Goal: Task Accomplishment & Management: Manage account settings

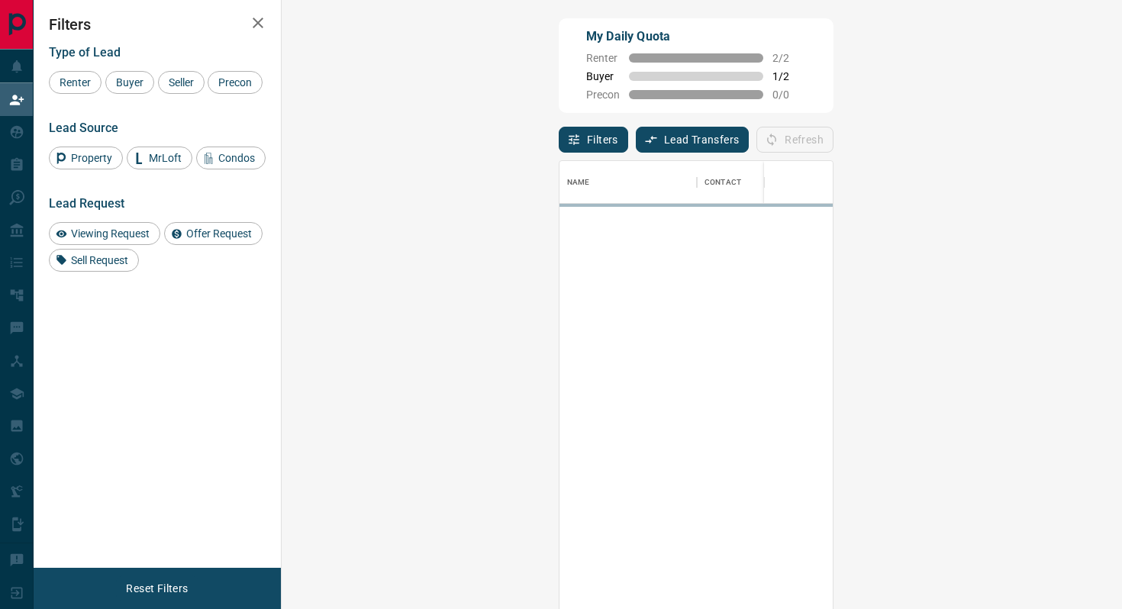
scroll to position [462, 807]
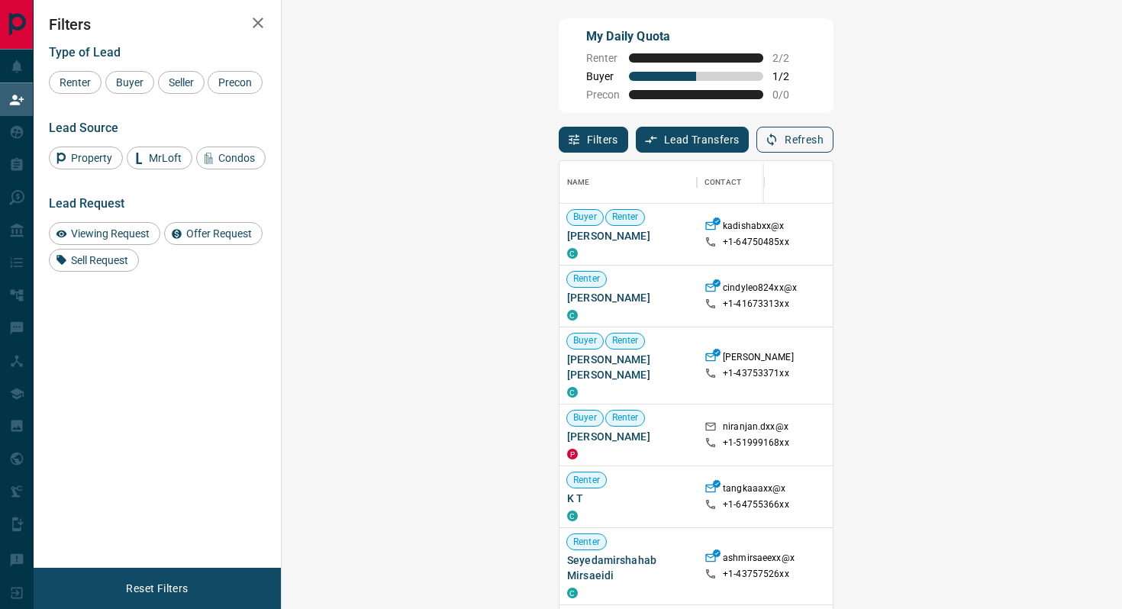
click at [833, 134] on button "Refresh" at bounding box center [794, 140] width 77 height 26
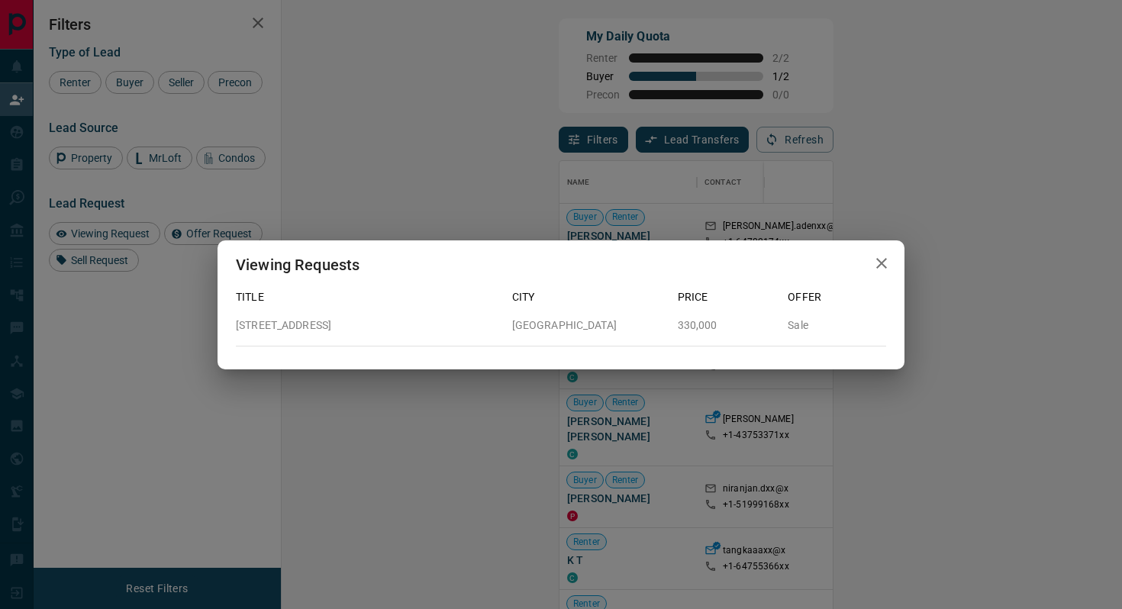
click at [891, 261] on button "button" at bounding box center [881, 263] width 31 height 31
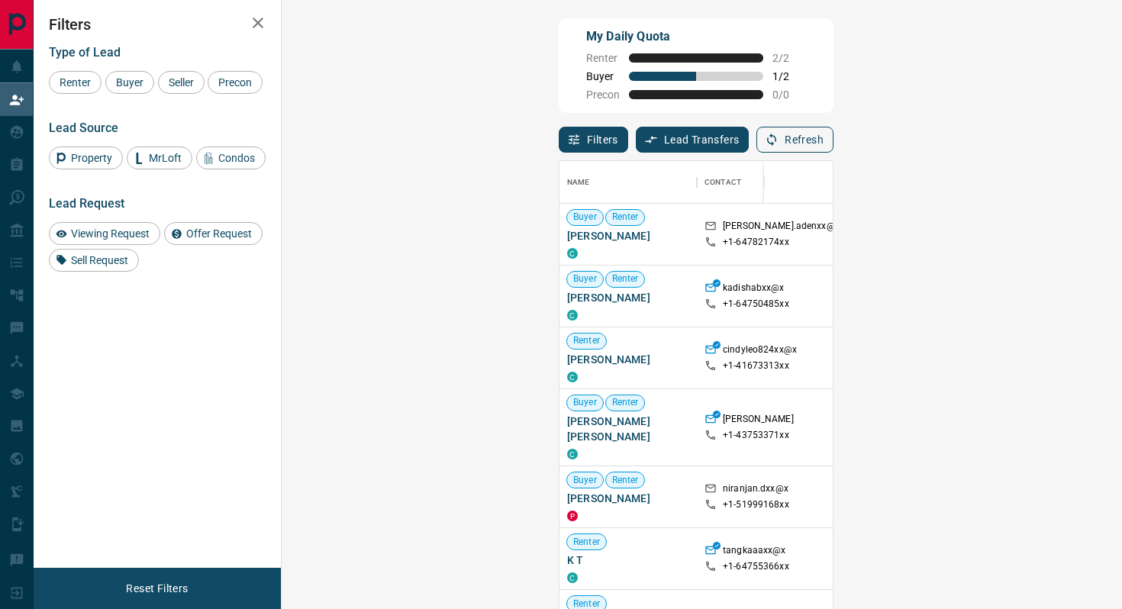
click at [833, 139] on button "Refresh" at bounding box center [794, 140] width 77 height 26
click at [833, 136] on button "Refresh" at bounding box center [794, 140] width 77 height 26
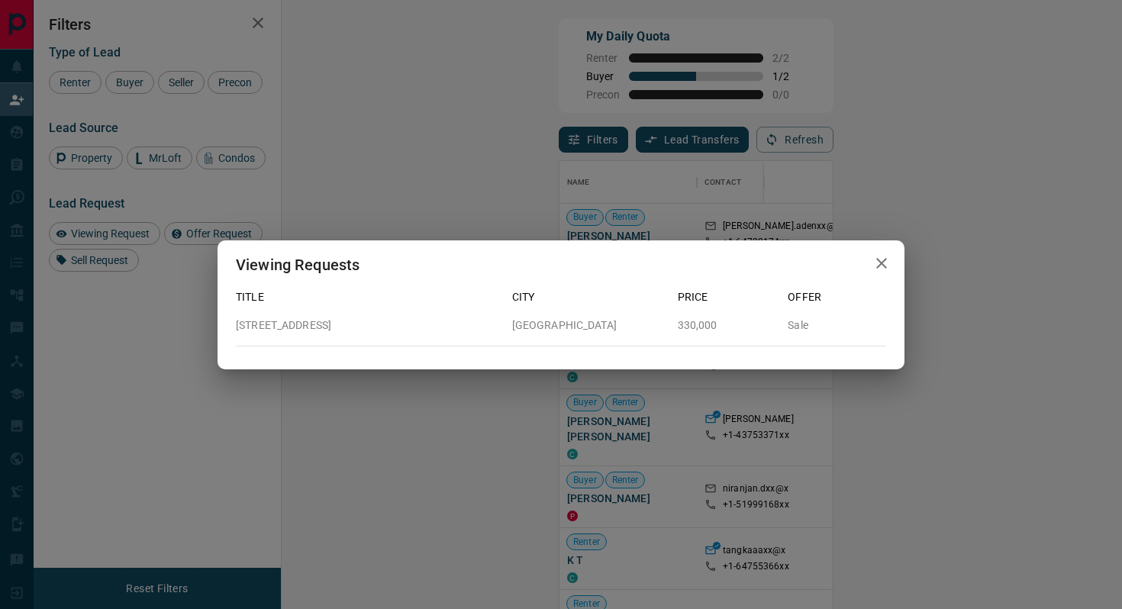
click at [883, 266] on icon "button" at bounding box center [881, 263] width 18 height 18
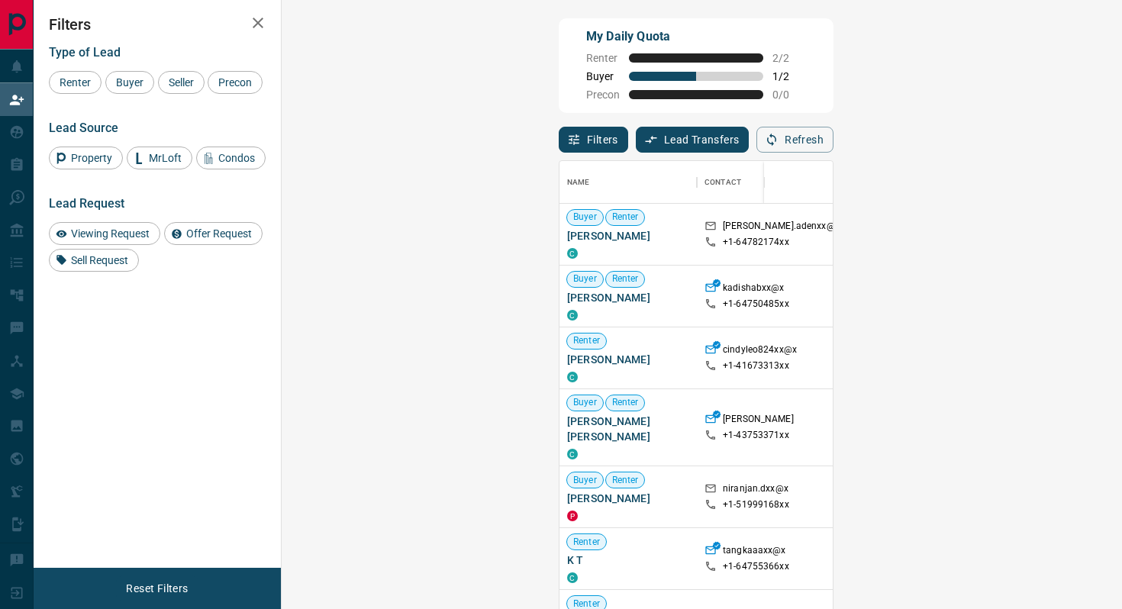
click at [833, 153] on div "Name Contact Search Search Range Location Requests AI Status Recent Opportuniti…" at bounding box center [696, 389] width 275 height 472
click at [833, 141] on button "Refresh" at bounding box center [794, 140] width 77 height 26
click at [833, 136] on div "Filters Lead Transfers 0 Refresh" at bounding box center [696, 133] width 275 height 40
click at [833, 147] on button "Refresh" at bounding box center [794, 140] width 77 height 26
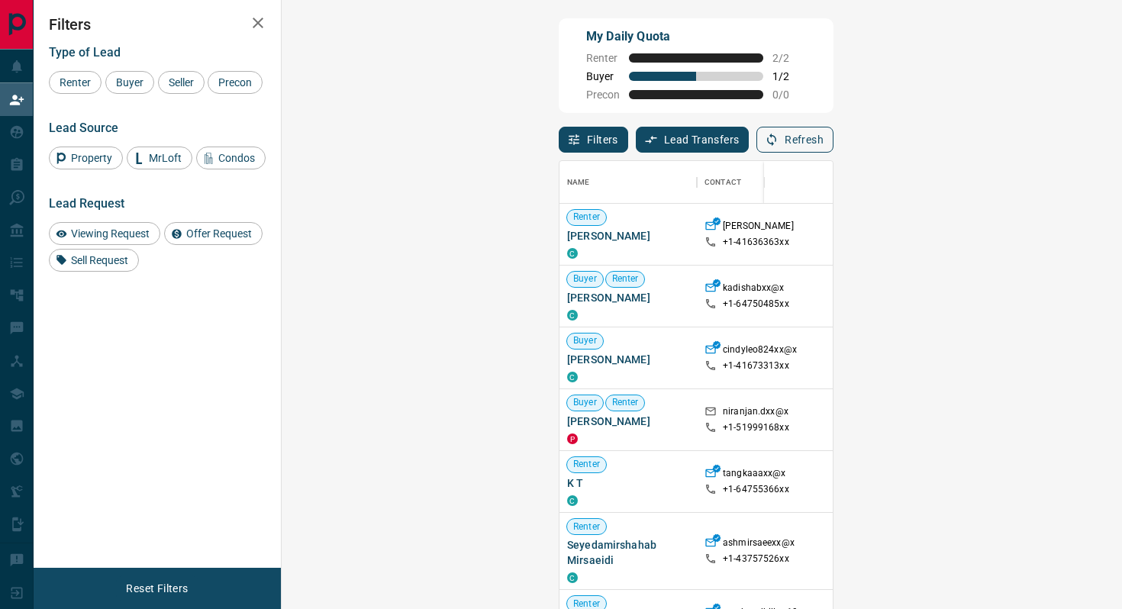
click at [778, 143] on icon "button" at bounding box center [772, 140] width 14 height 14
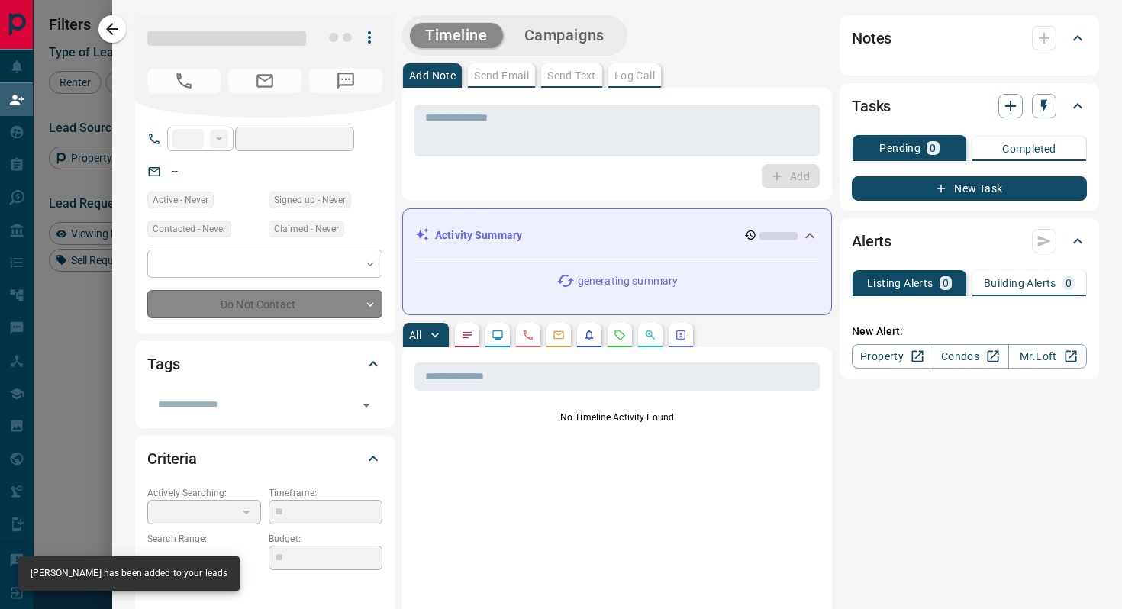
type input "**"
type input "**********"
type input "**"
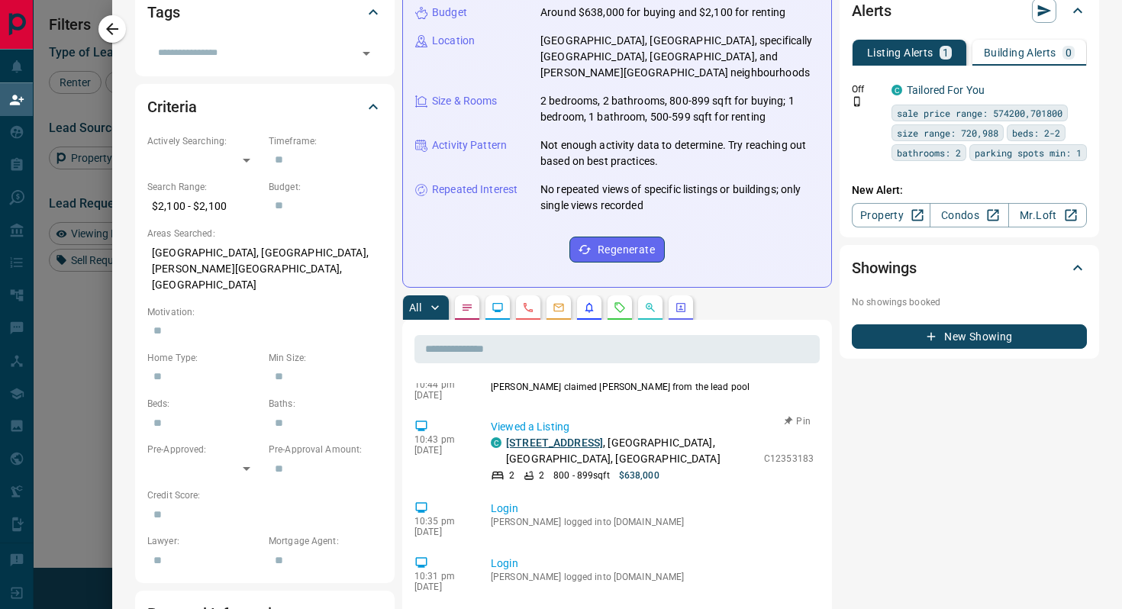
scroll to position [0, 0]
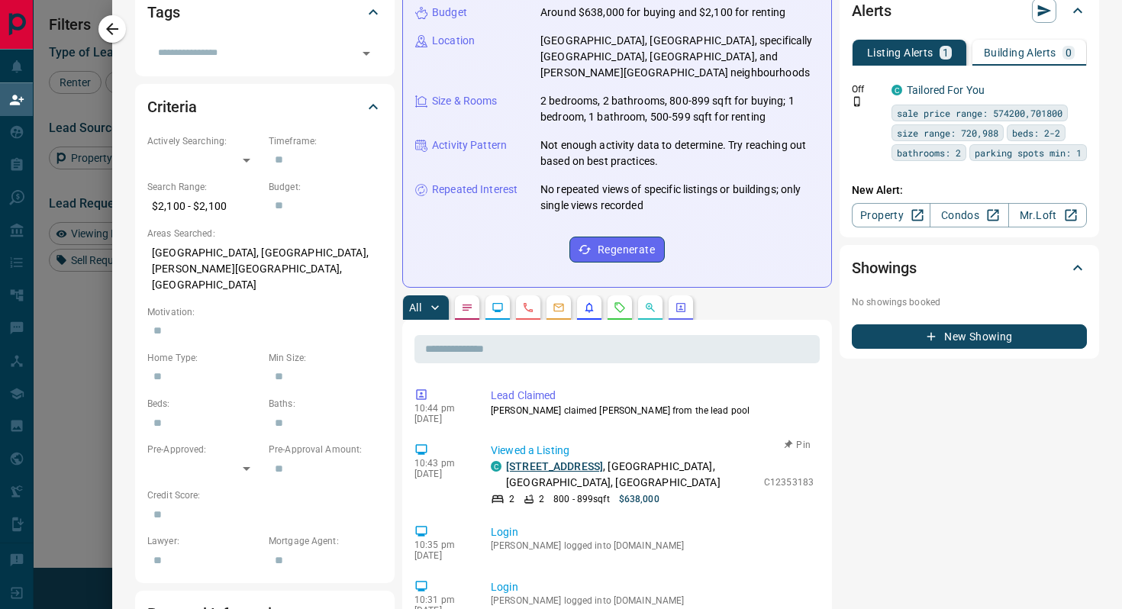
click at [546, 460] on link "[STREET_ADDRESS]" at bounding box center [554, 466] width 97 height 12
